Goal: Book appointment/travel/reservation

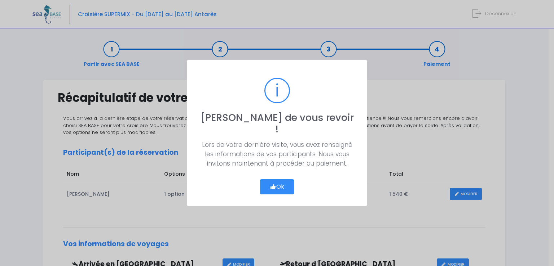
click at [280, 181] on button "Ok" at bounding box center [277, 187] width 34 height 15
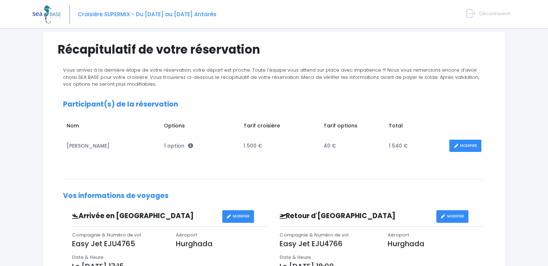
scroll to position [49, 0]
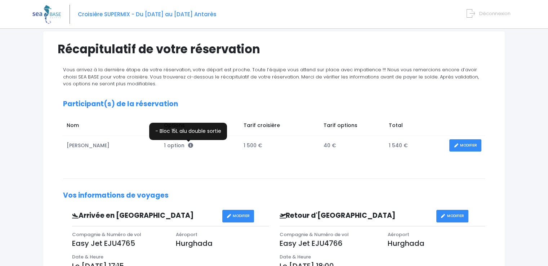
click at [188, 145] on icon at bounding box center [190, 145] width 5 height 5
click at [189, 145] on icon at bounding box center [190, 145] width 5 height 5
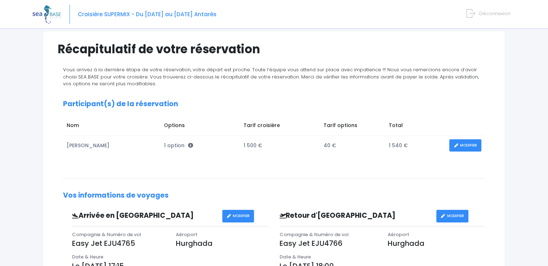
click at [168, 146] on span "1 option" at bounding box center [178, 145] width 29 height 7
click at [464, 147] on link "MODIFIER" at bounding box center [466, 146] width 32 height 13
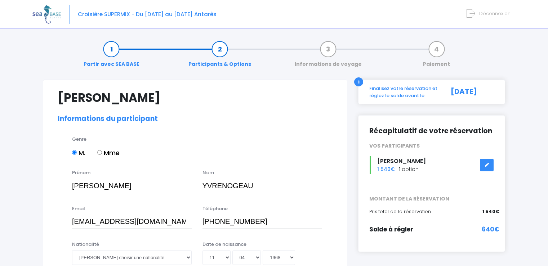
select select "N2"
click at [464, 147] on div "VOS PARTICIPANTS" at bounding box center [432, 146] width 136 height 8
drag, startPoint x: 0, startPoint y: 0, endPoint x: 464, endPoint y: 147, distance: 487.1
click at [464, 147] on div "VOS PARTICIPANTS" at bounding box center [432, 146] width 136 height 8
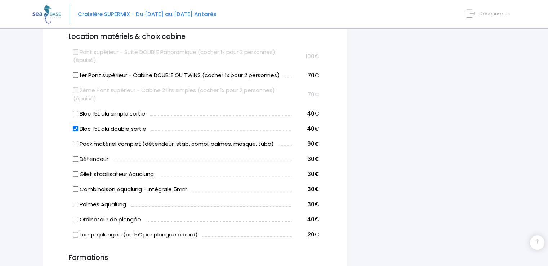
scroll to position [386, 0]
click at [74, 111] on input "Bloc 15L alu simple sortie" at bounding box center [76, 113] width 6 height 6
checkbox input "false"
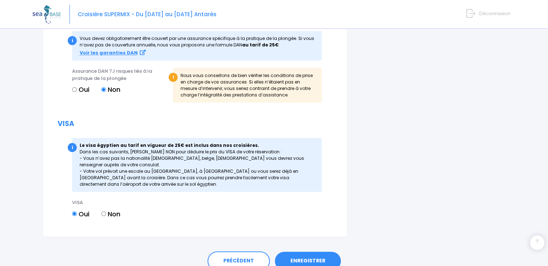
scroll to position [821, 0]
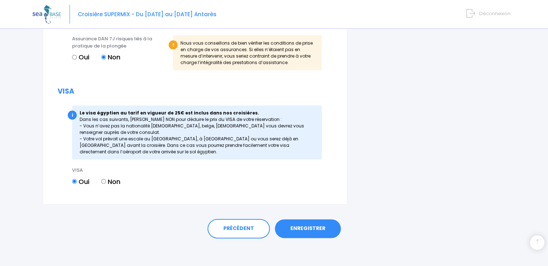
click at [323, 229] on link "ENREGISTRER" at bounding box center [308, 229] width 66 height 19
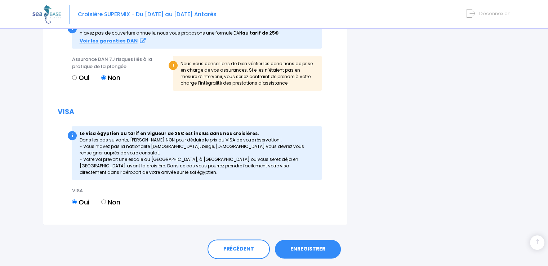
scroll to position [832, 0]
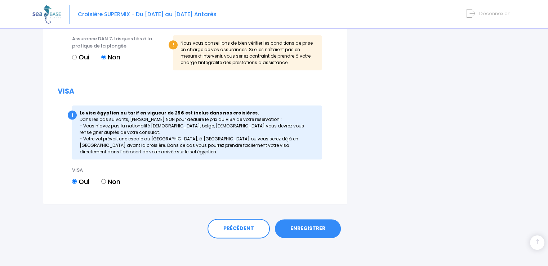
click at [309, 227] on link "ENREGISTRER" at bounding box center [308, 229] width 66 height 19
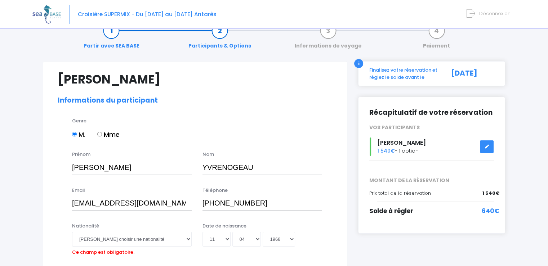
scroll to position [0, 0]
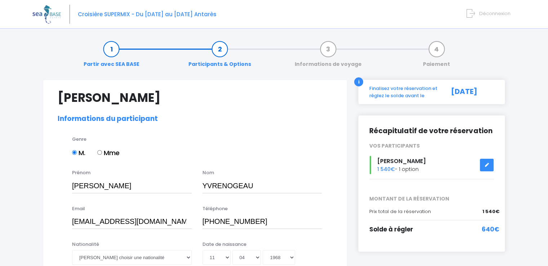
click at [394, 97] on div "Finalisez votre réservation et réglez le solde avant le" at bounding box center [403, 92] width 79 height 14
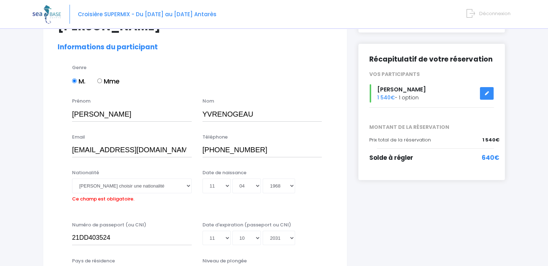
scroll to position [85, 0]
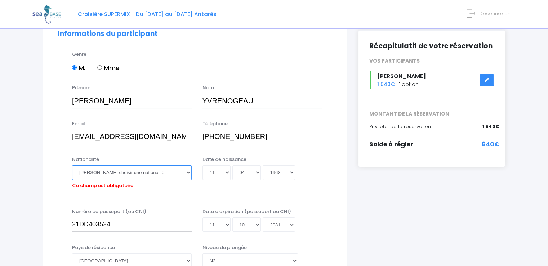
click at [188, 173] on select "Veuillez choisir une nationalité Afghane Albanaise Algerienne Allemande America…" at bounding box center [132, 173] width 120 height 14
select select "Française"
click at [72, 166] on select "Veuillez choisir une nationalité Afghane Albanaise Algerienne Allemande America…" at bounding box center [132, 173] width 120 height 14
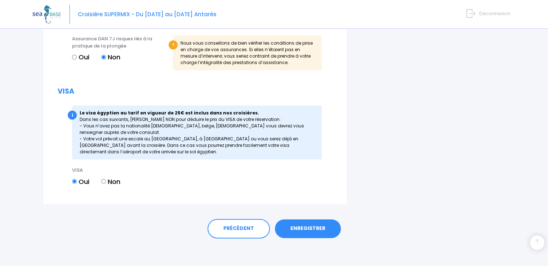
scroll to position [820, 0]
click at [313, 233] on link "ENREGISTRER" at bounding box center [308, 229] width 66 height 19
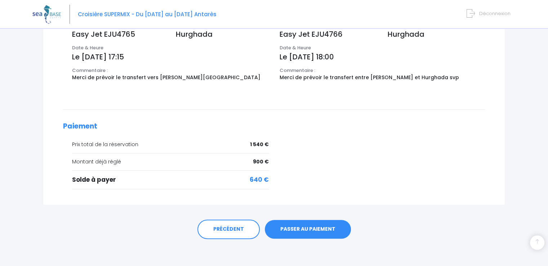
scroll to position [259, 0]
click at [313, 230] on link "PASSER AU PAIEMENT" at bounding box center [308, 229] width 86 height 19
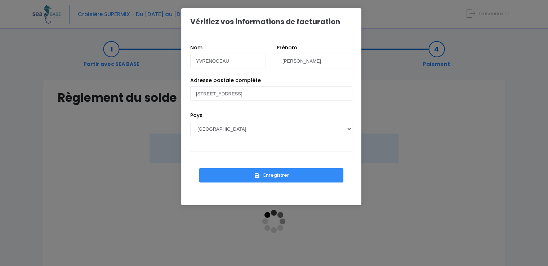
click at [290, 175] on button "Enregistrer" at bounding box center [271, 175] width 144 height 14
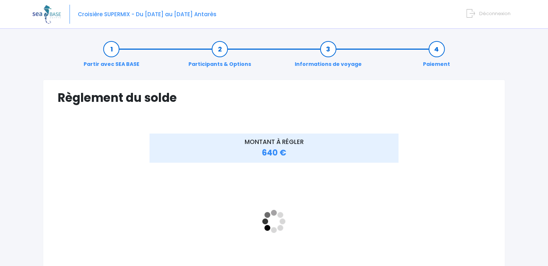
scroll to position [1, 0]
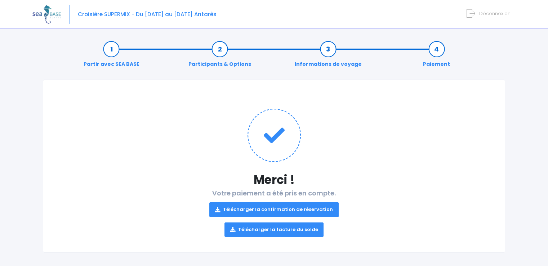
click at [255, 207] on link "Télécharger la confirmation de réservation" at bounding box center [274, 210] width 129 height 14
click at [263, 228] on link "Télécharger la facture du solde" at bounding box center [275, 230] width 100 height 14
click at [260, 229] on link "Télécharger la facture du solde" at bounding box center [275, 230] width 100 height 14
